Goal: Task Accomplishment & Management: Manage account settings

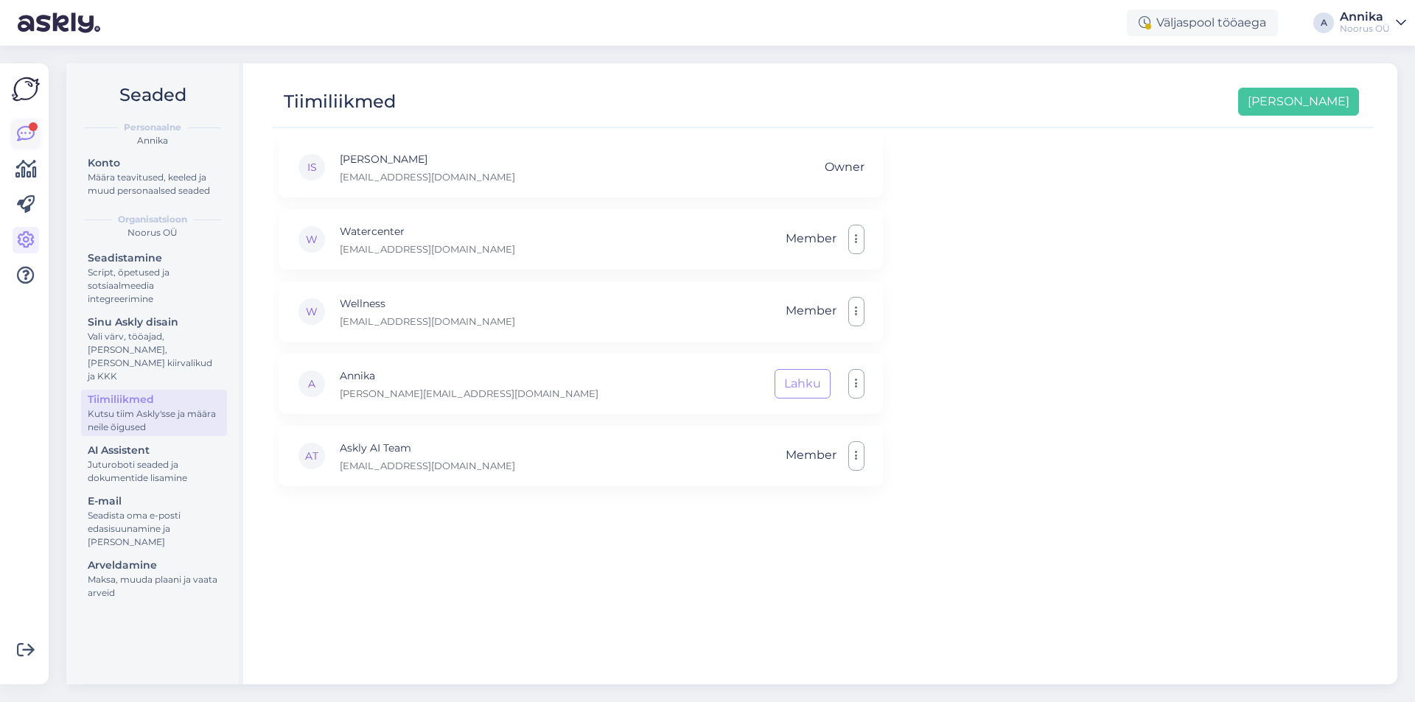
click at [15, 127] on link at bounding box center [26, 134] width 27 height 27
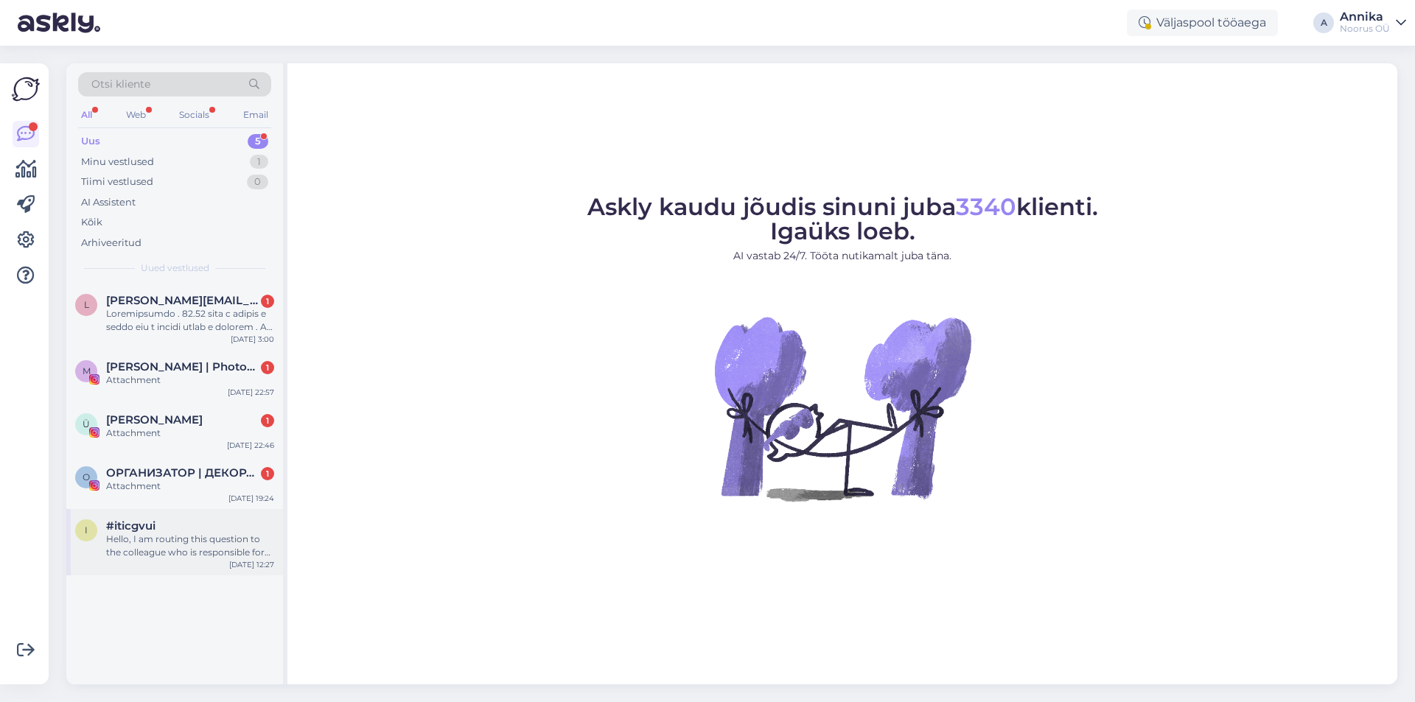
click at [220, 558] on div "Hello, I am routing this question to the colleague who is responsible for this …" at bounding box center [190, 546] width 168 height 27
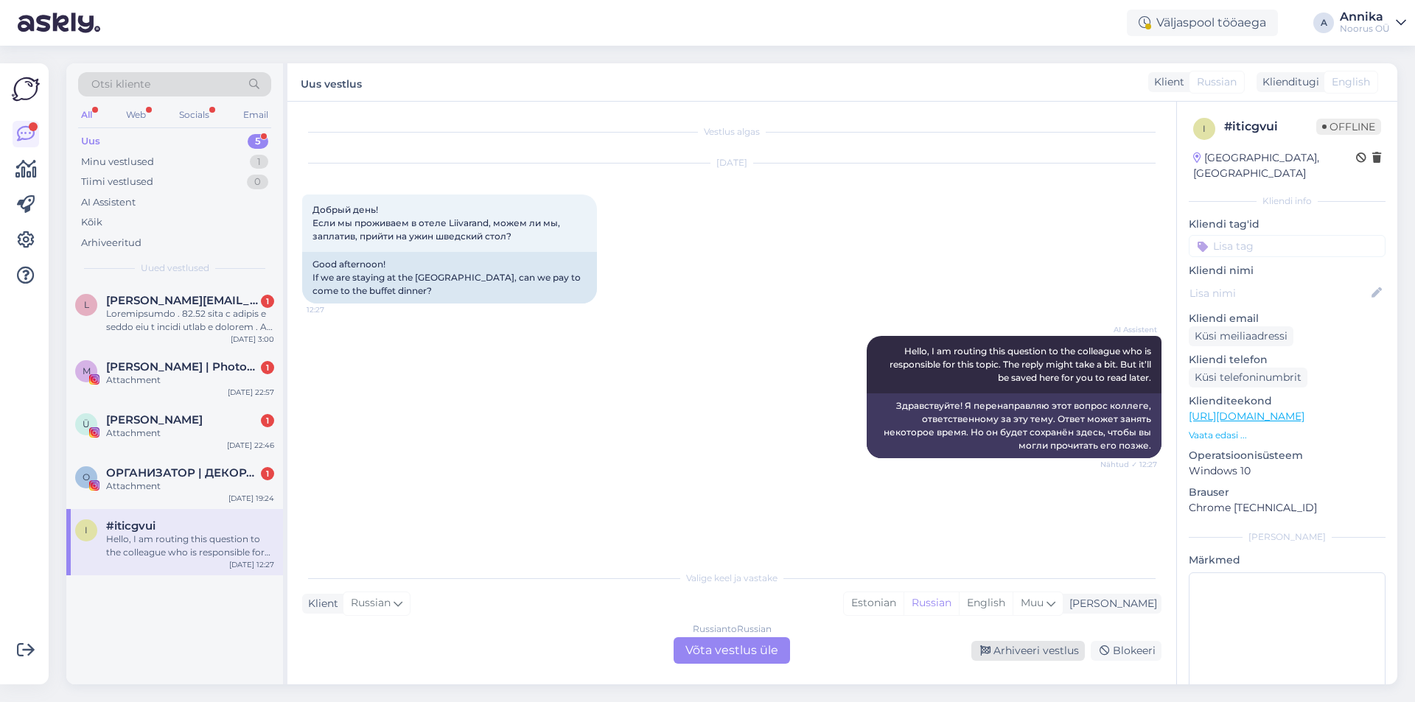
click at [1060, 659] on div "Arhiveeri vestlus" at bounding box center [1027, 651] width 113 height 20
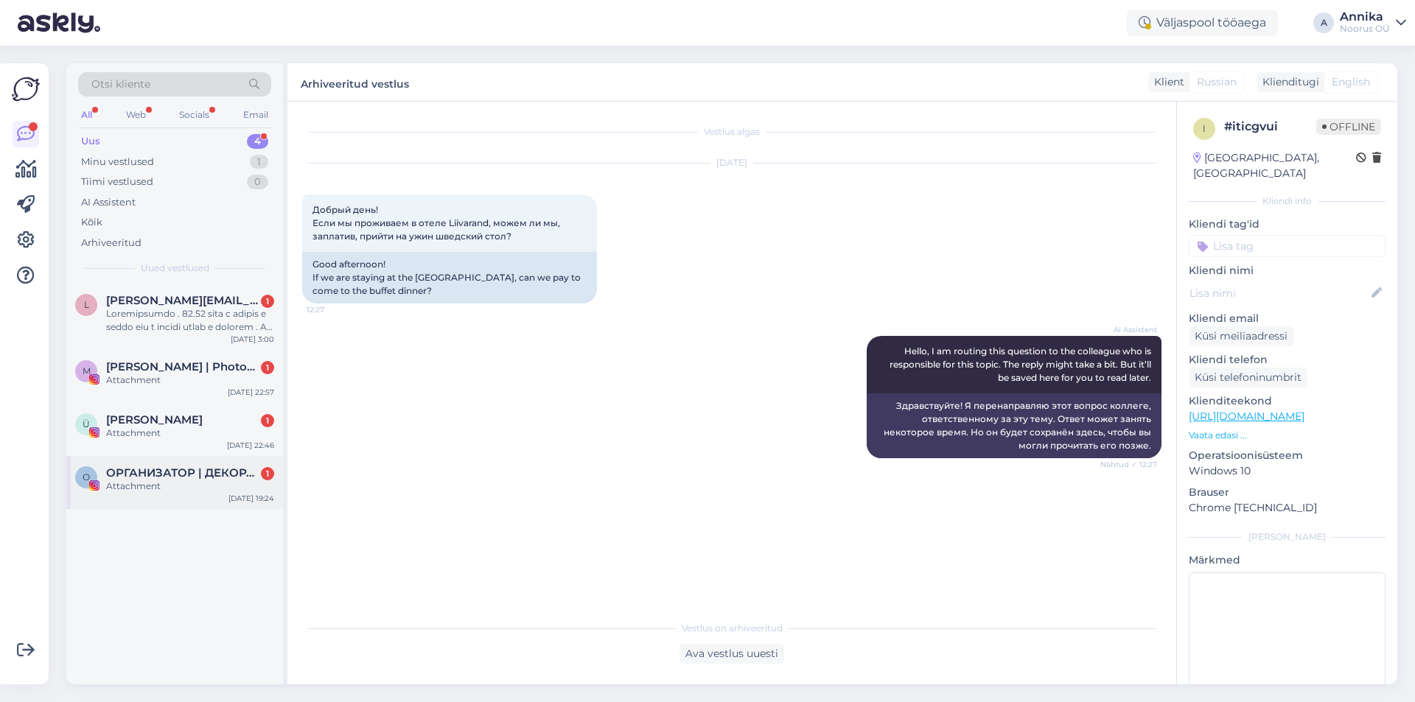
click at [223, 508] on div "О ОРГАНИЗАТОР | ДЕКОРАТОР | СВАДЬБЫ | МЕРОПРИЯТИЯ 1 Attachment [DATE] 19:24" at bounding box center [174, 482] width 217 height 53
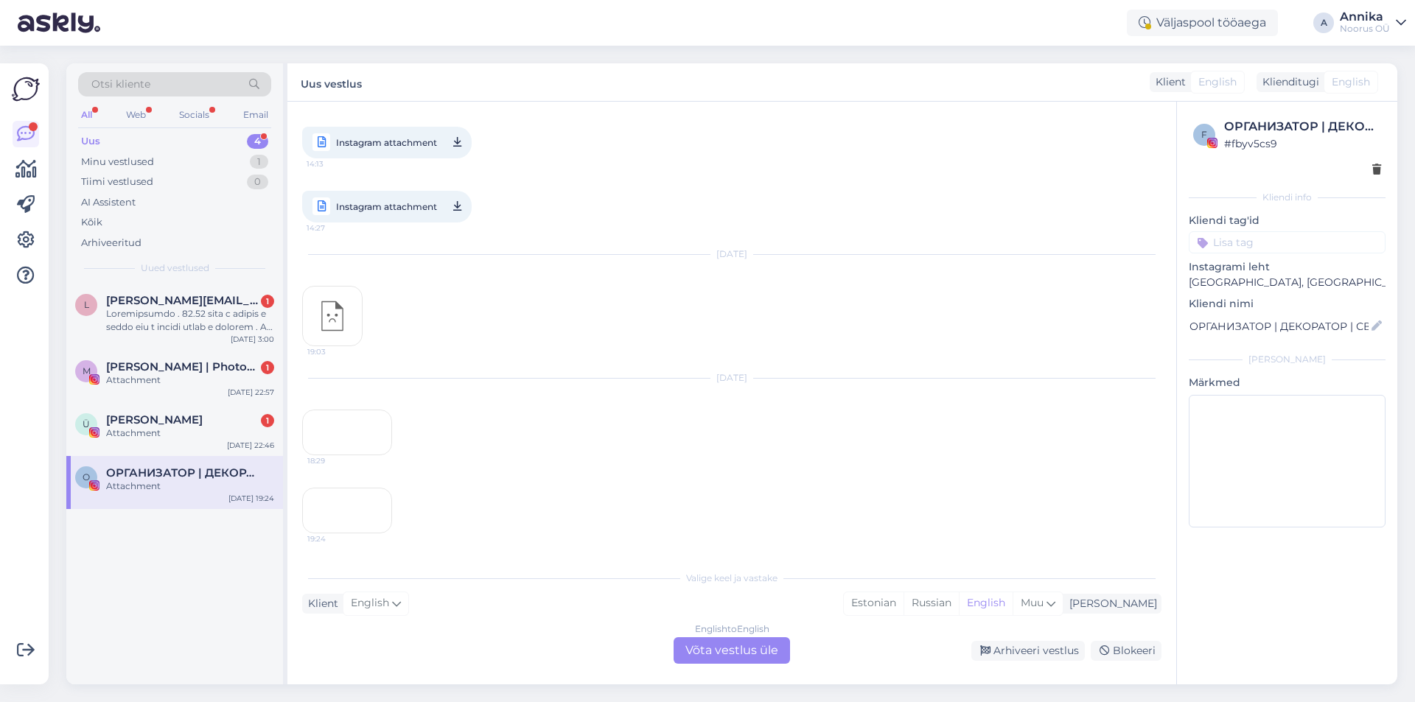
scroll to position [413, 0]
click at [337, 488] on div "19:24" at bounding box center [347, 511] width 90 height 46
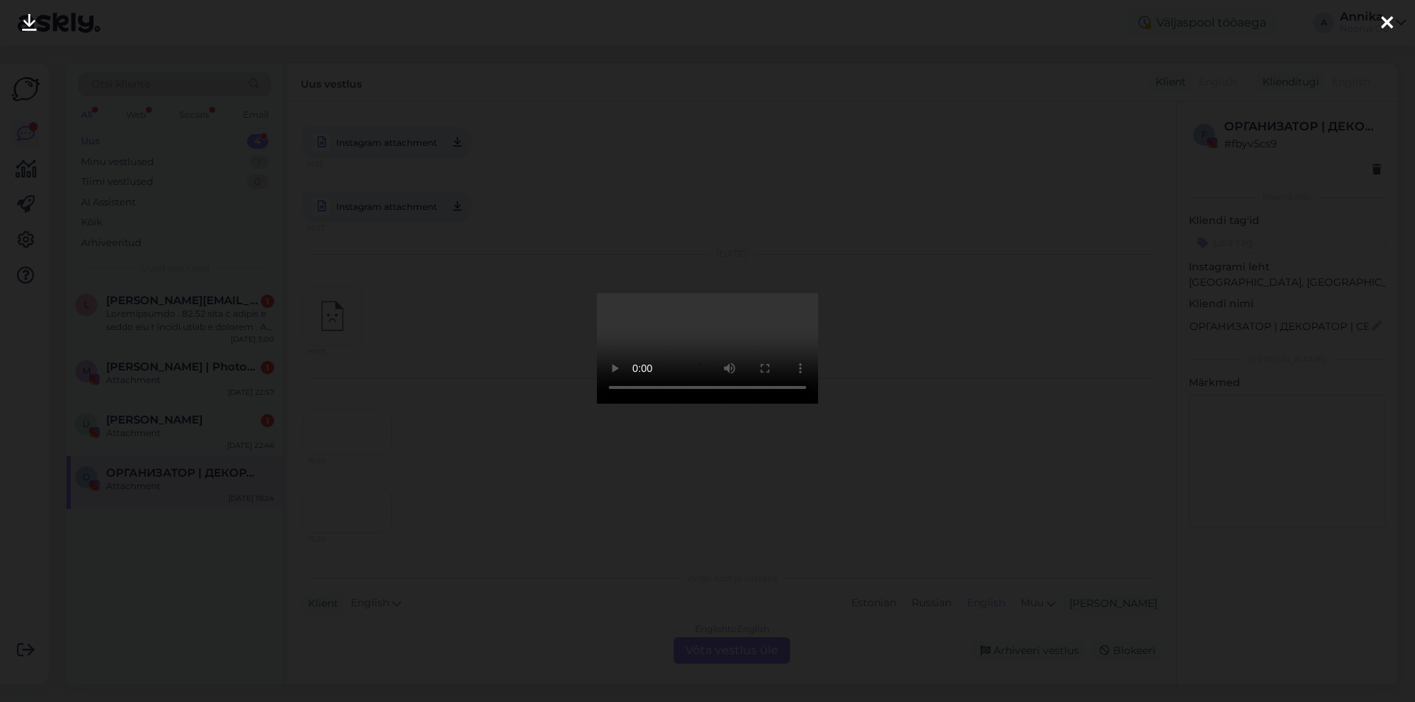
click at [969, 489] on div at bounding box center [707, 351] width 1415 height 702
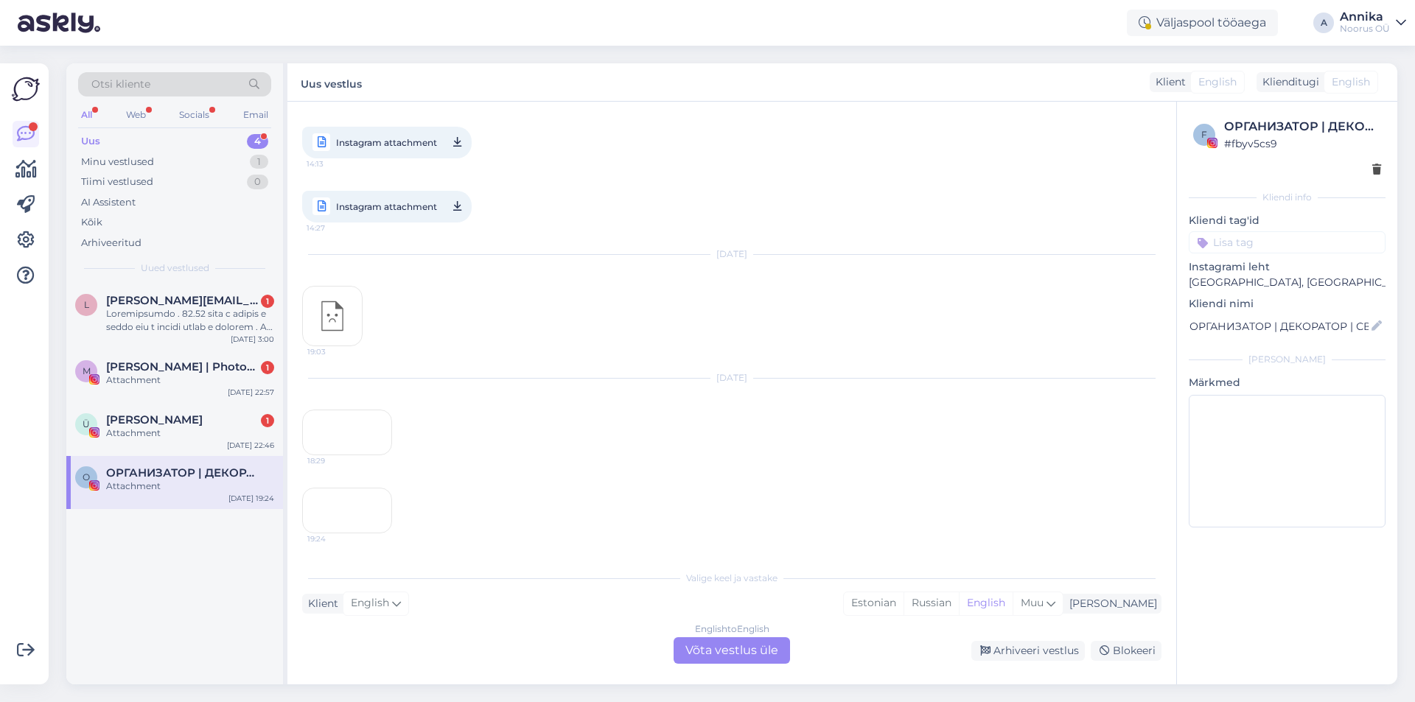
click at [331, 410] on div "18:29" at bounding box center [347, 433] width 90 height 46
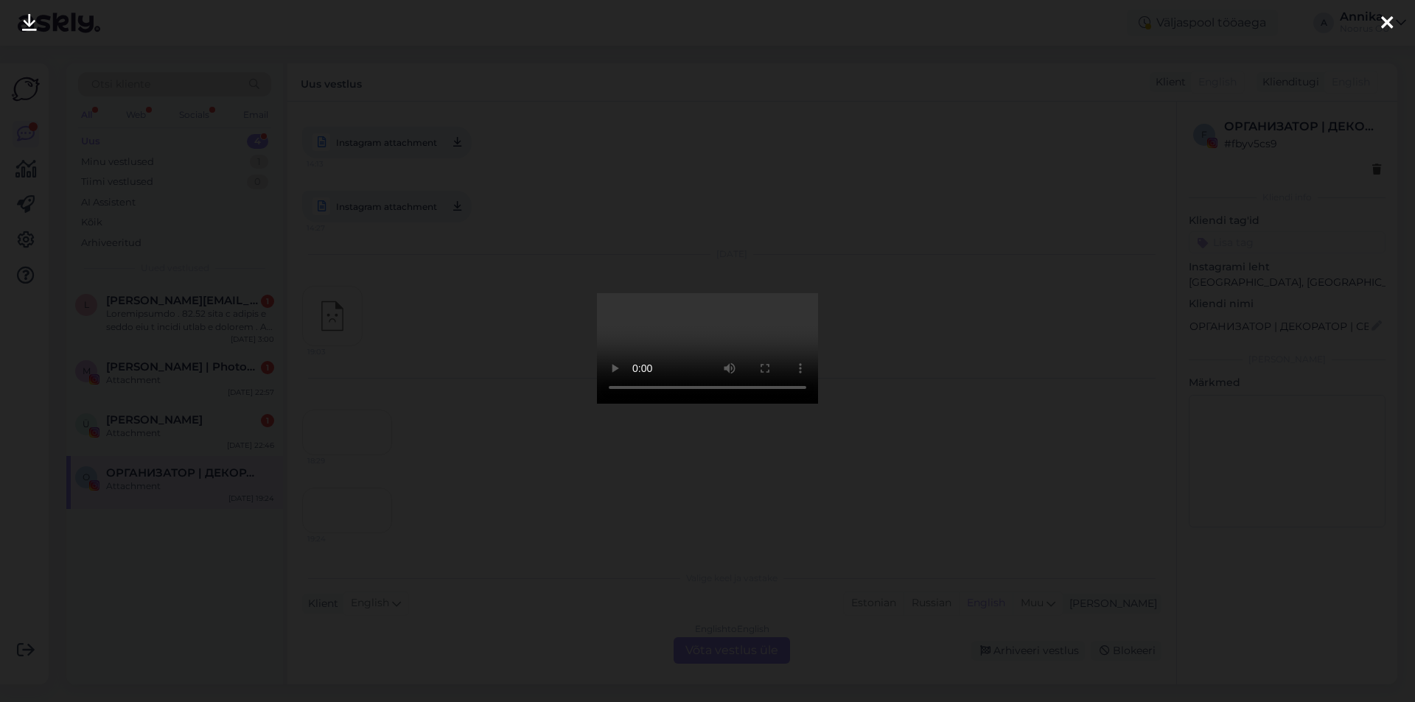
click at [1002, 397] on div at bounding box center [707, 351] width 1415 height 702
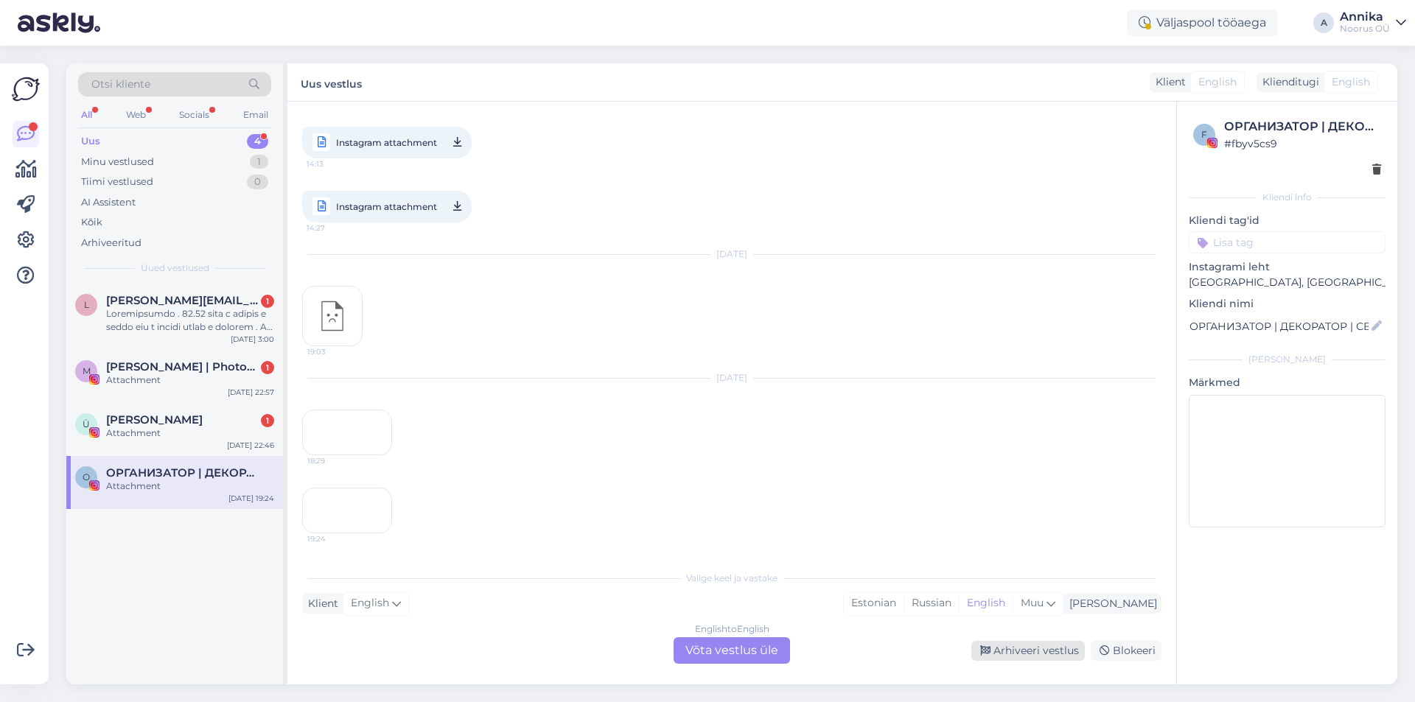
click at [1010, 641] on div "Arhiveeri vestlus" at bounding box center [1027, 651] width 113 height 20
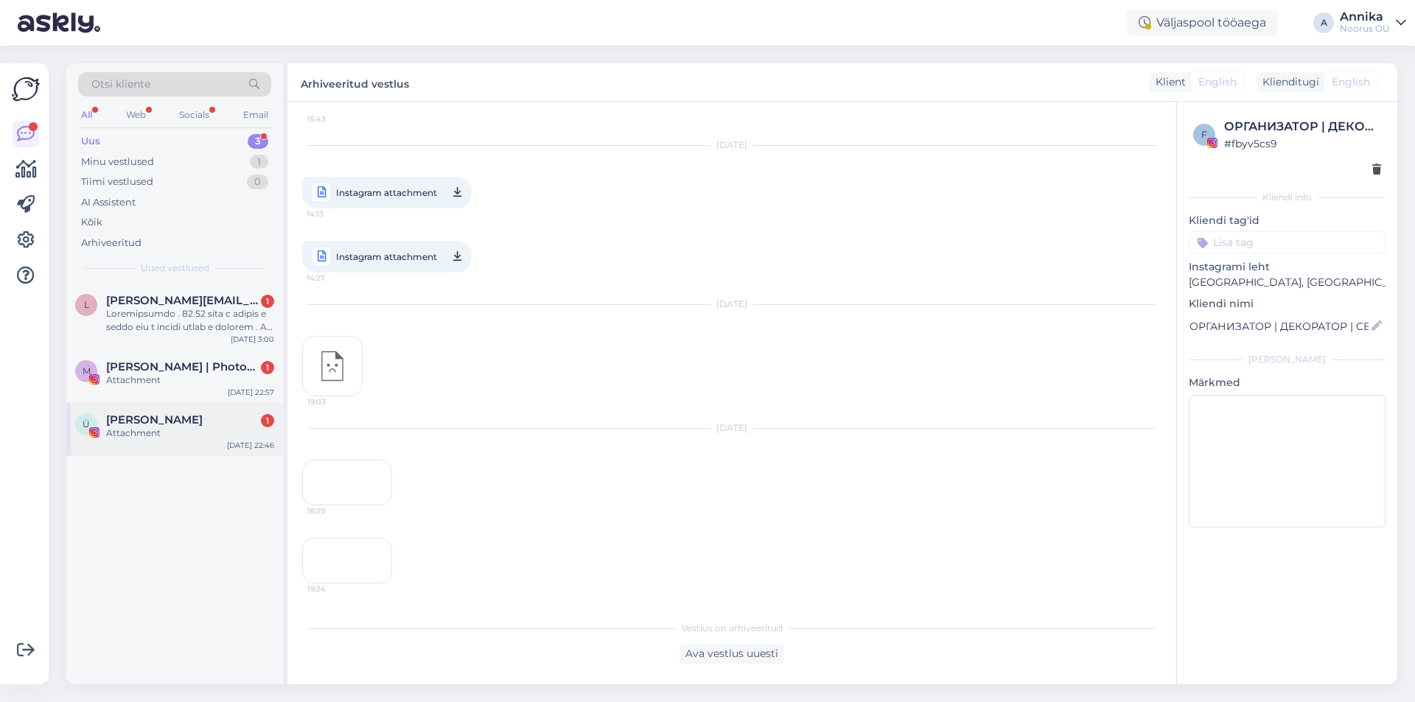
click at [206, 435] on div "Attachment" at bounding box center [190, 433] width 168 height 13
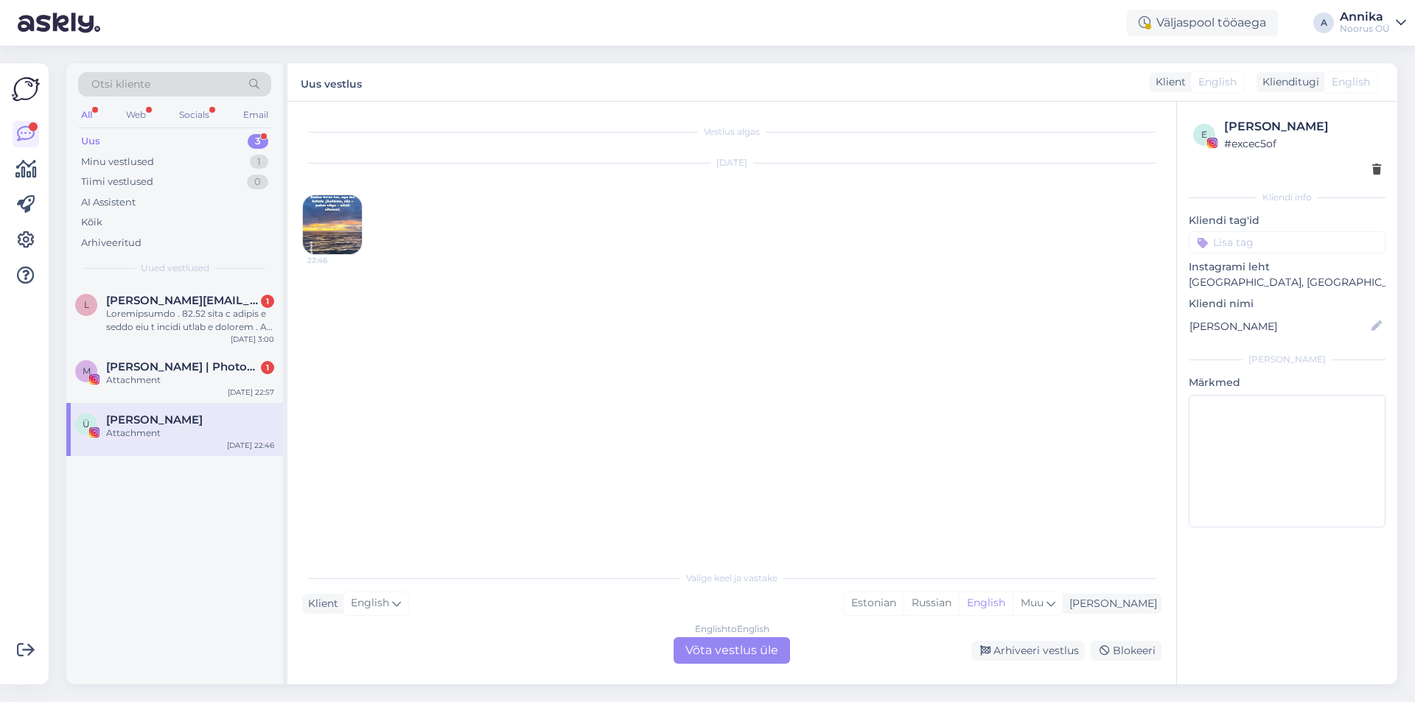
scroll to position [0, 0]
click at [323, 232] on img at bounding box center [332, 224] width 59 height 59
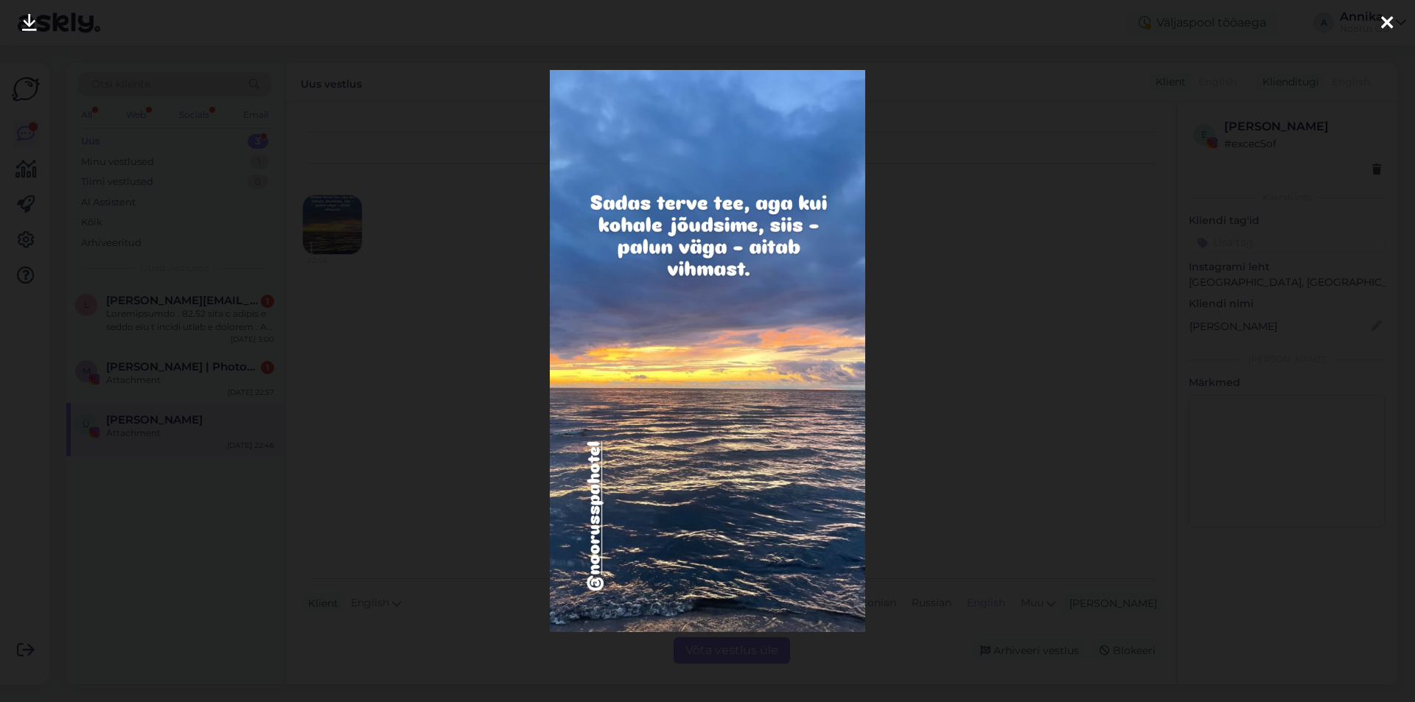
click at [1040, 317] on div at bounding box center [707, 351] width 1415 height 702
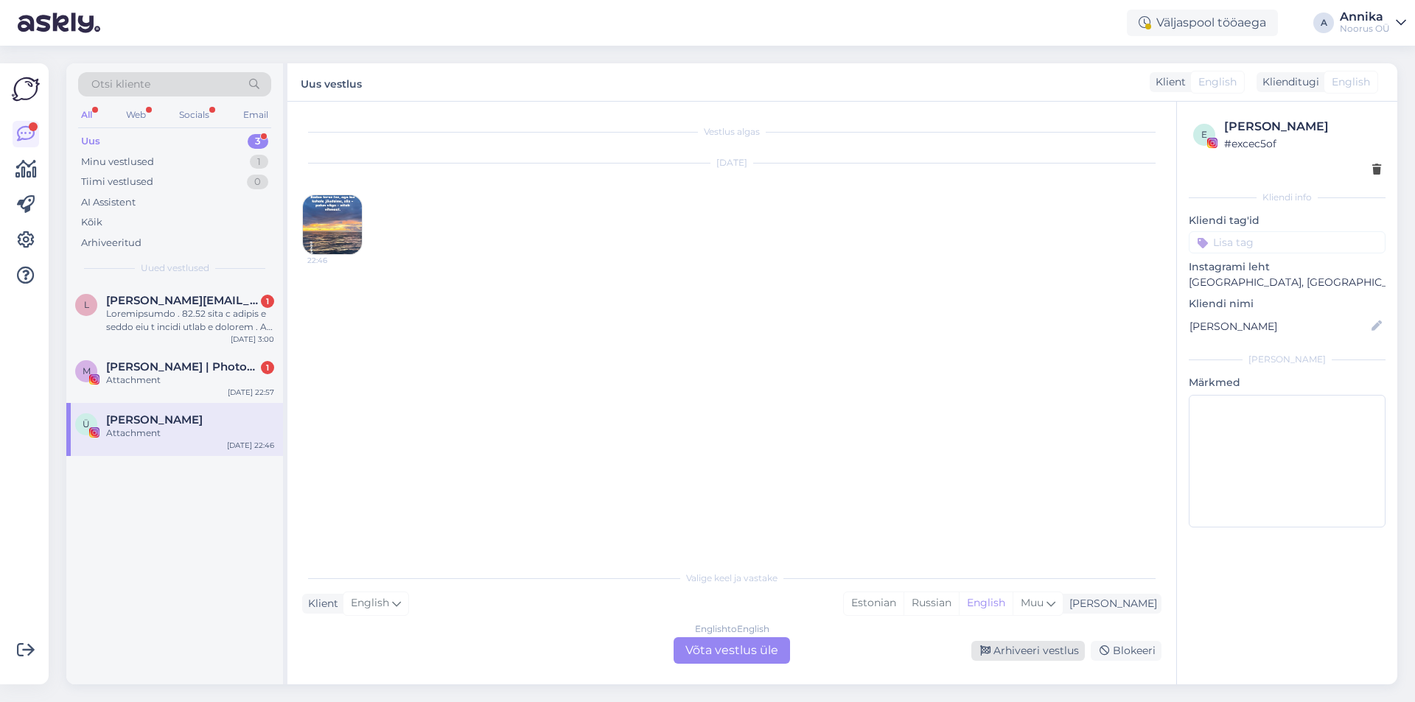
click at [1007, 651] on div "Arhiveeri vestlus" at bounding box center [1027, 651] width 113 height 20
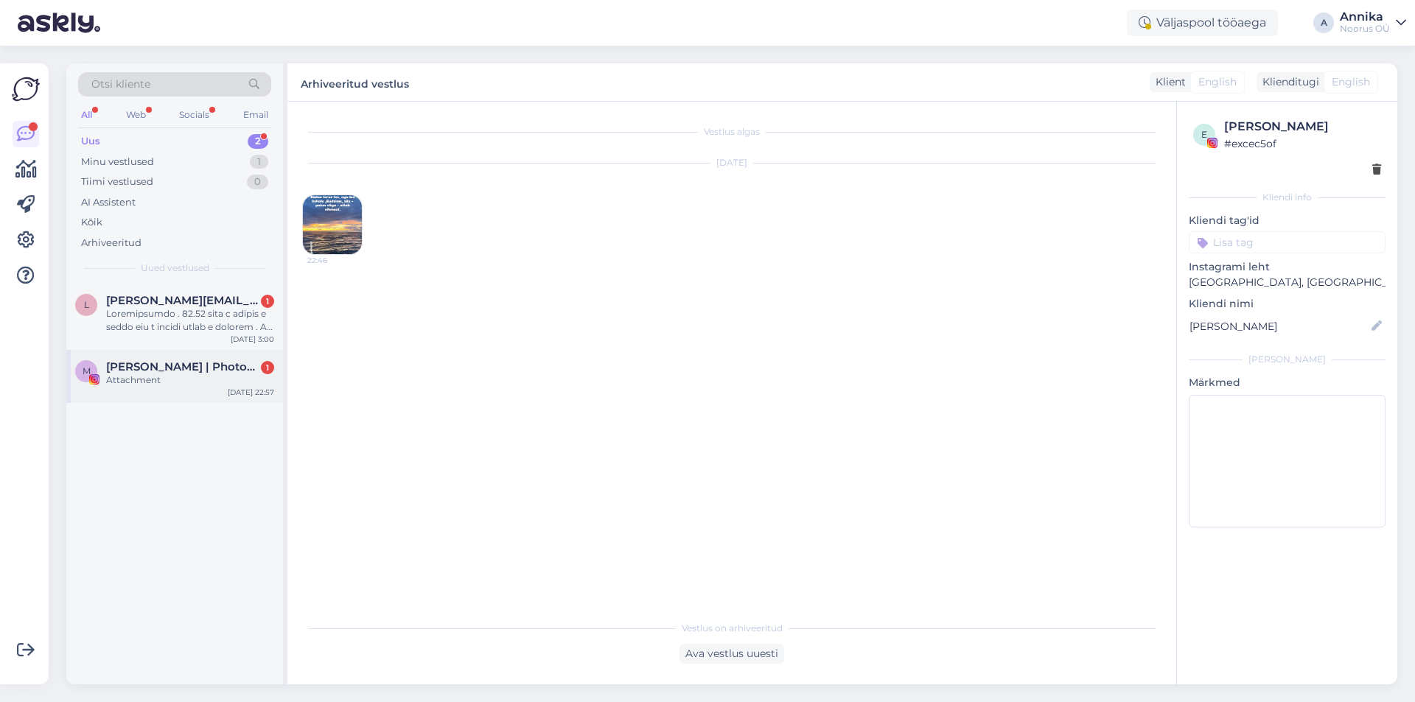
click at [157, 385] on div "Attachment" at bounding box center [190, 380] width 168 height 13
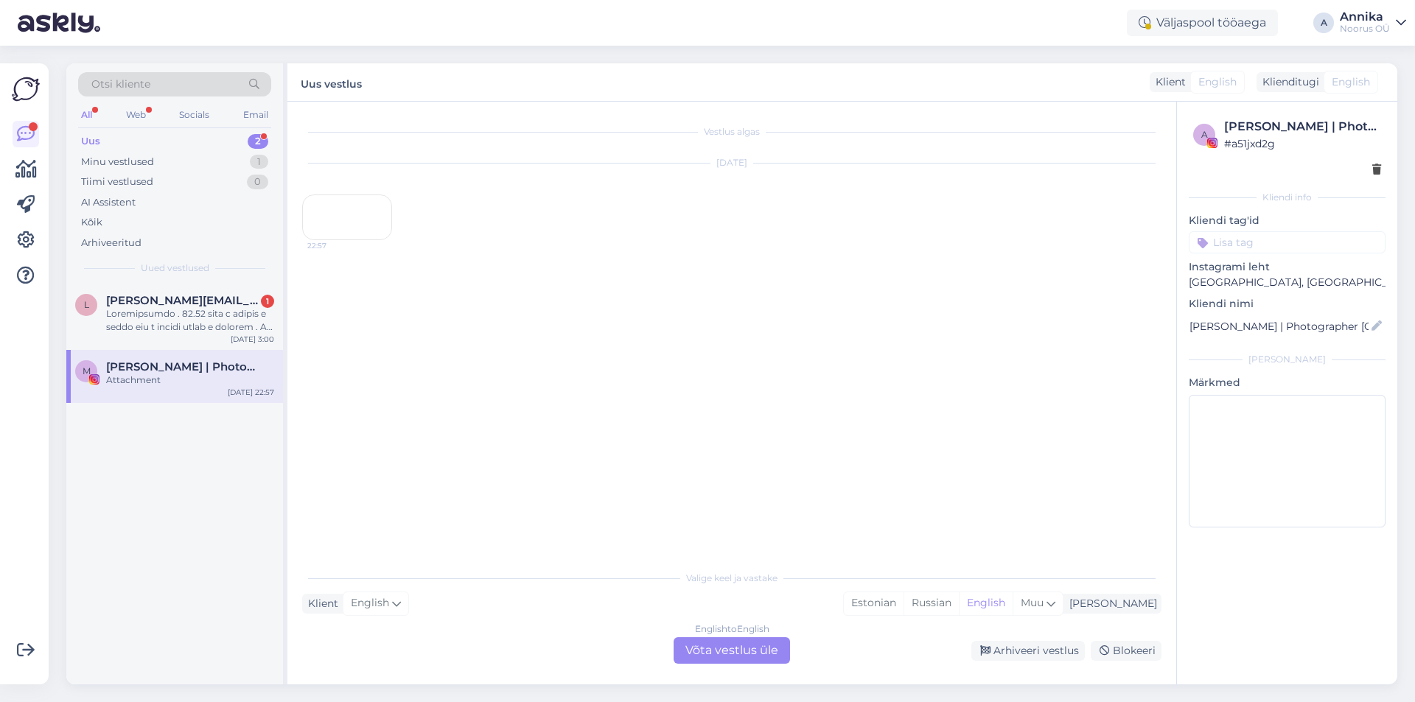
click at [351, 240] on div "22:57" at bounding box center [347, 218] width 90 height 46
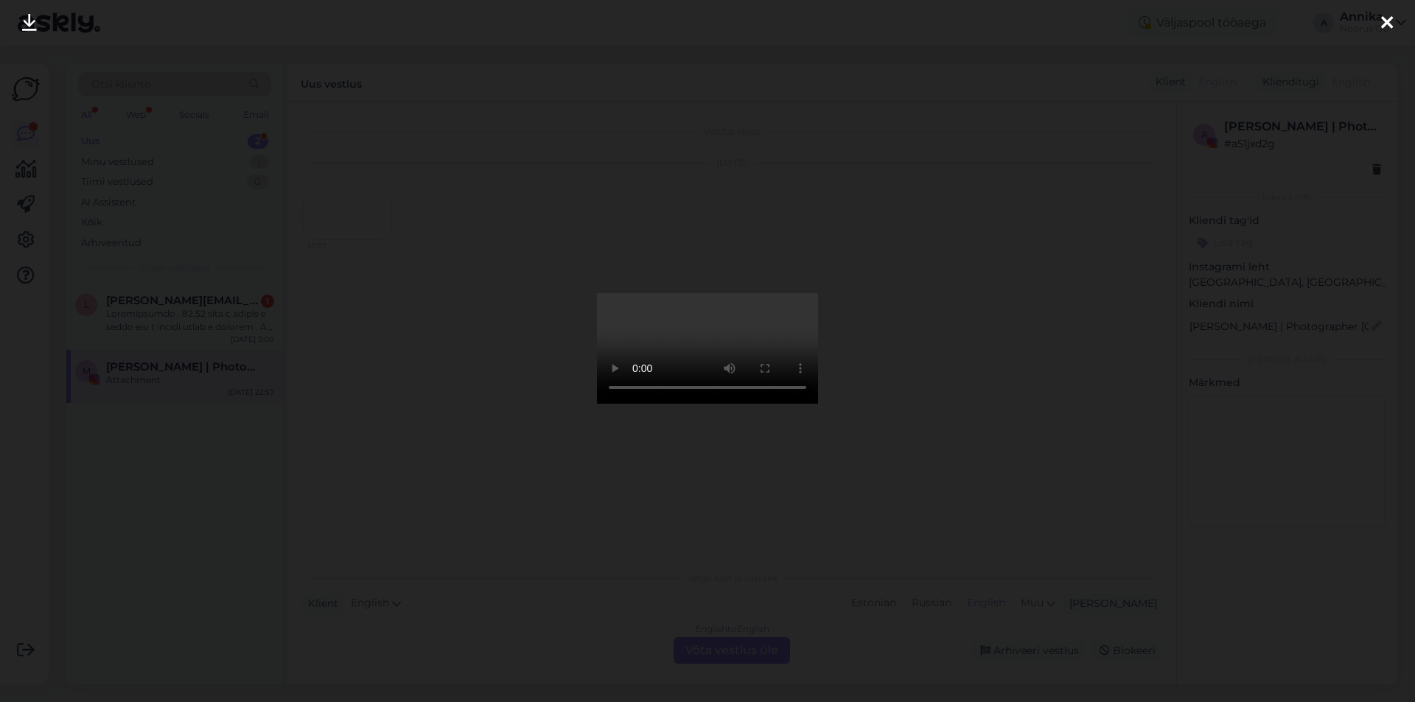
click at [1066, 452] on div at bounding box center [707, 351] width 1415 height 702
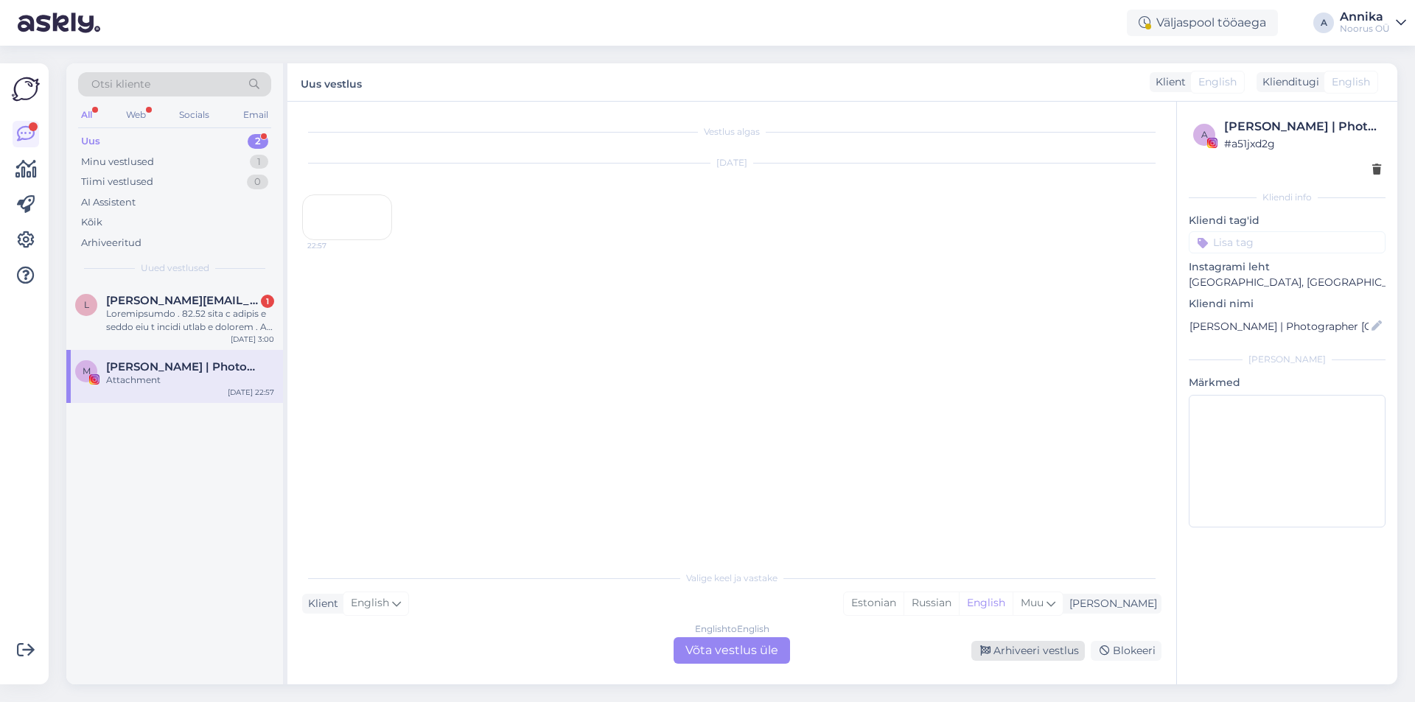
click at [1027, 657] on div "Arhiveeri vestlus" at bounding box center [1027, 651] width 113 height 20
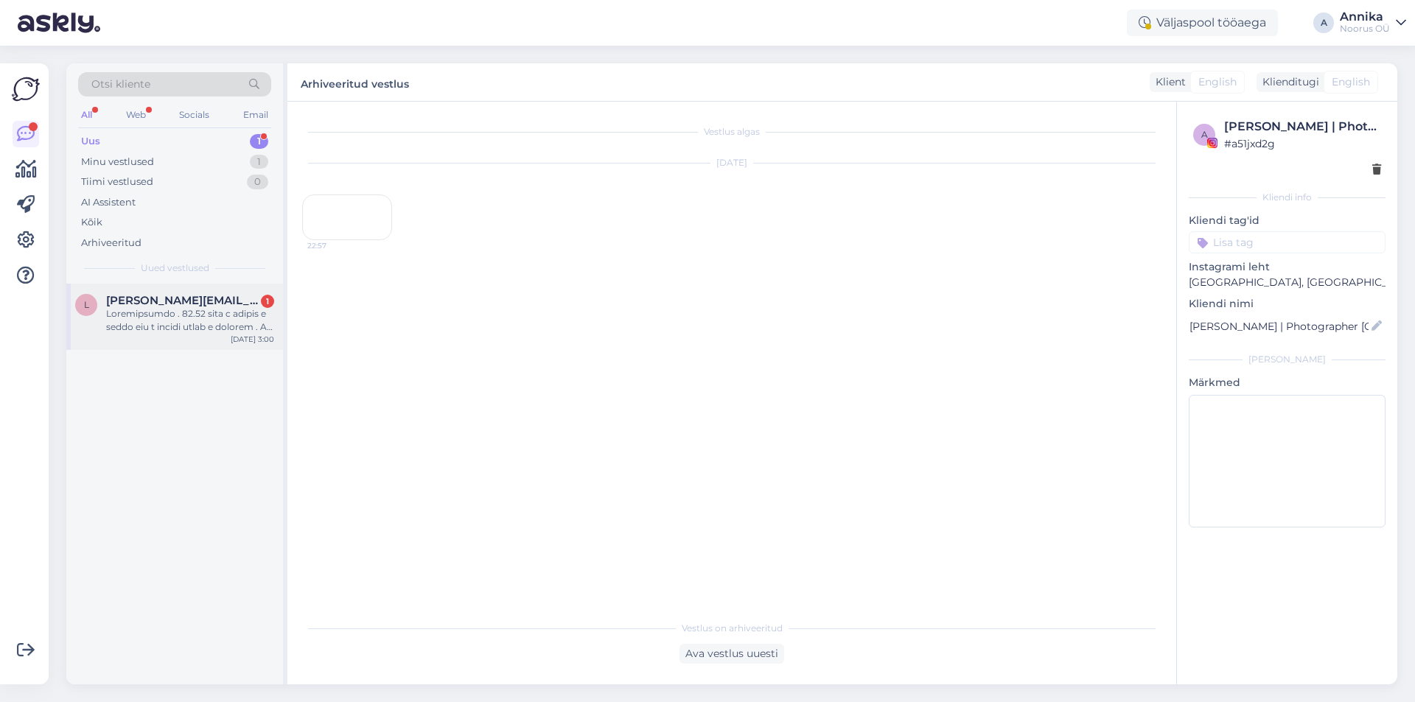
click at [195, 328] on div at bounding box center [190, 320] width 168 height 27
